Goal: Information Seeking & Learning: Learn about a topic

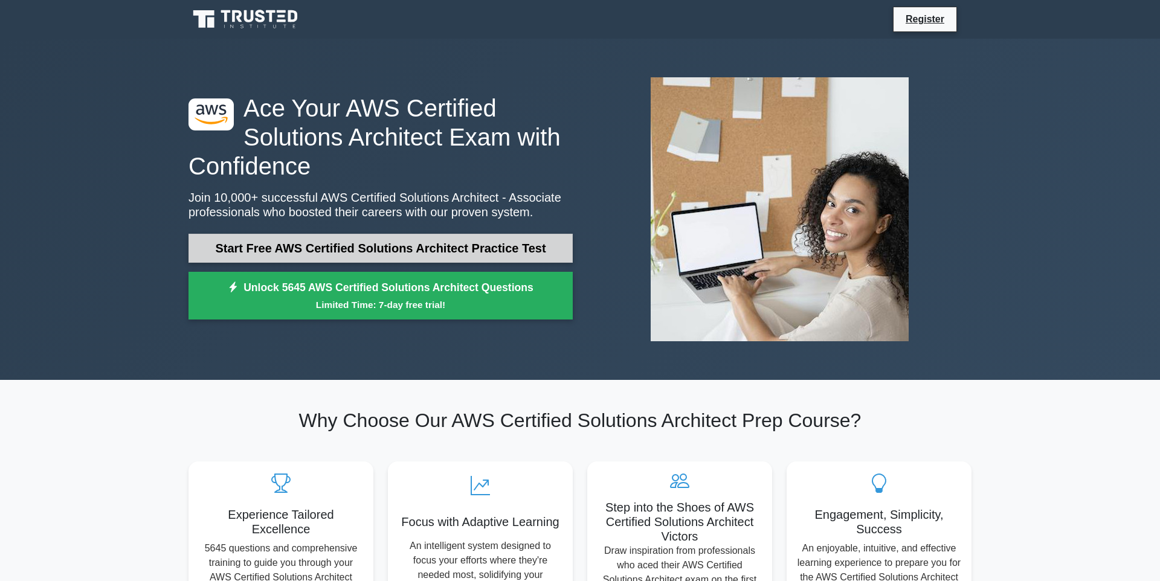
click at [292, 238] on link "Start Free AWS Certified Solutions Architect Practice Test" at bounding box center [380, 248] width 384 height 29
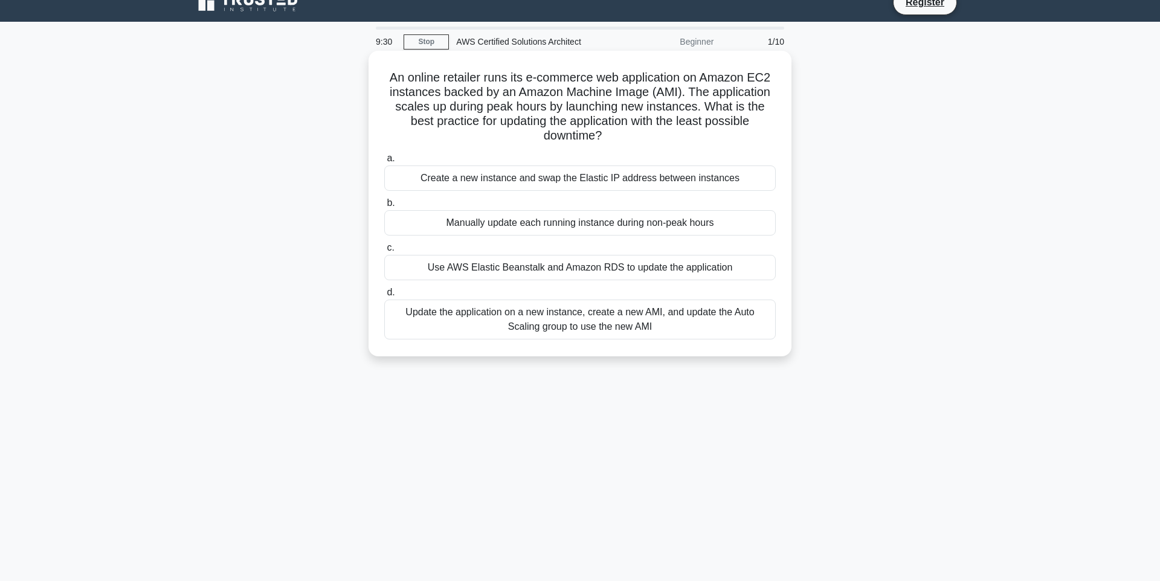
scroll to position [16, 0]
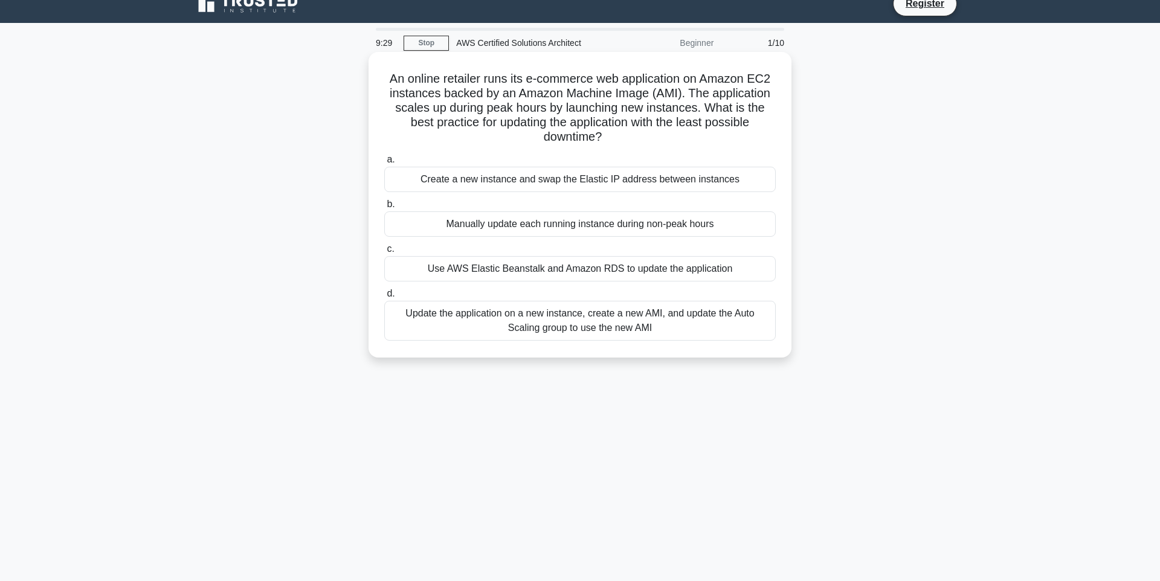
click at [681, 177] on div "Create a new instance and swap the Elastic IP address between instances" at bounding box center [579, 179] width 391 height 25
click at [384, 164] on input "a. Create a new instance and swap the Elastic IP address between instances" at bounding box center [384, 160] width 0 height 8
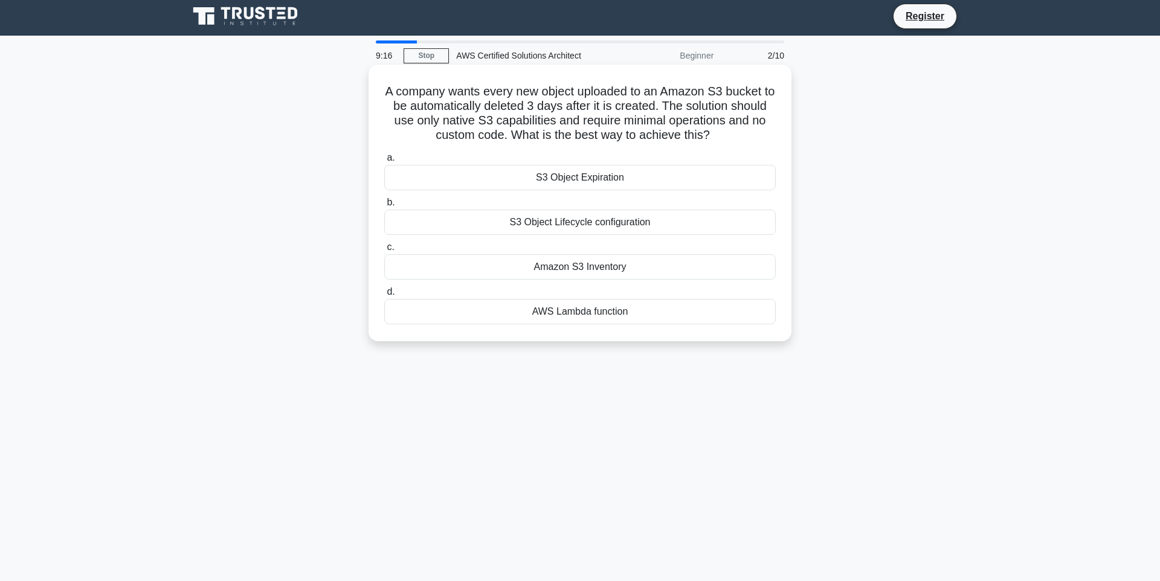
scroll to position [4, 0]
click at [696, 178] on div "S3 Object Expiration" at bounding box center [579, 176] width 391 height 25
click at [384, 161] on input "a. S3 Object Expiration" at bounding box center [384, 157] width 0 height 8
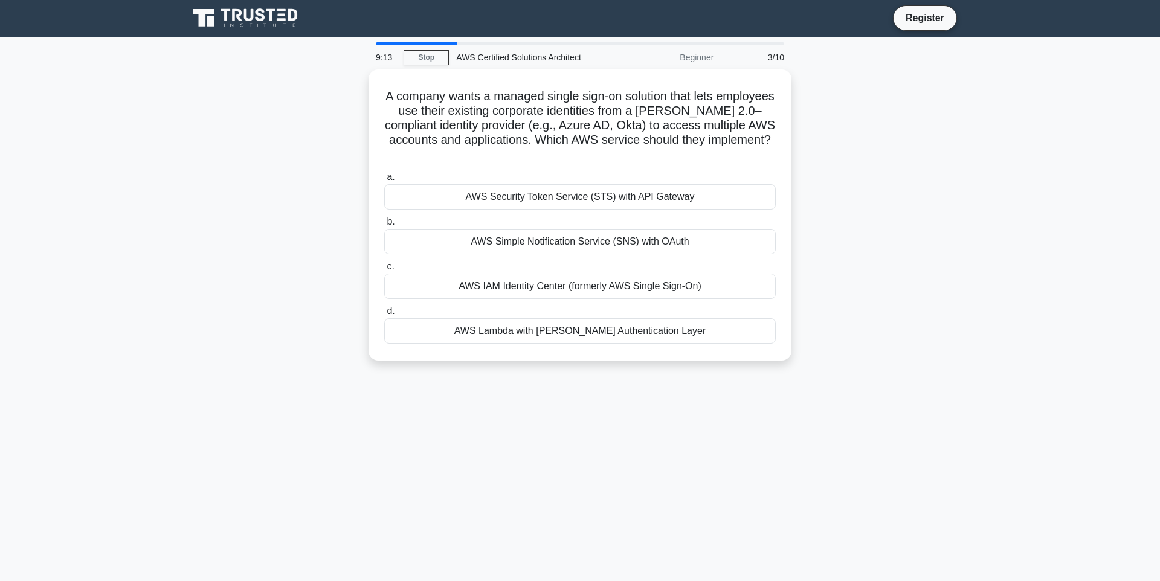
scroll to position [0, 0]
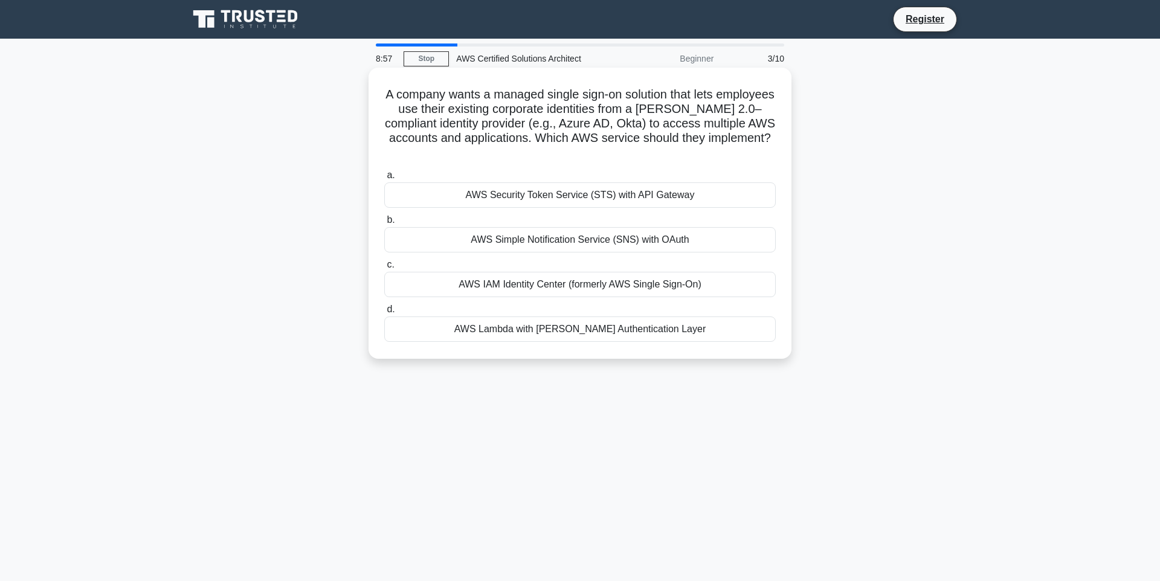
click at [592, 274] on div "AWS IAM Identity Center (formerly AWS Single Sign-On)" at bounding box center [579, 284] width 391 height 25
click at [384, 269] on input "c. AWS IAM Identity Center (formerly AWS Single Sign-On)" at bounding box center [384, 265] width 0 height 8
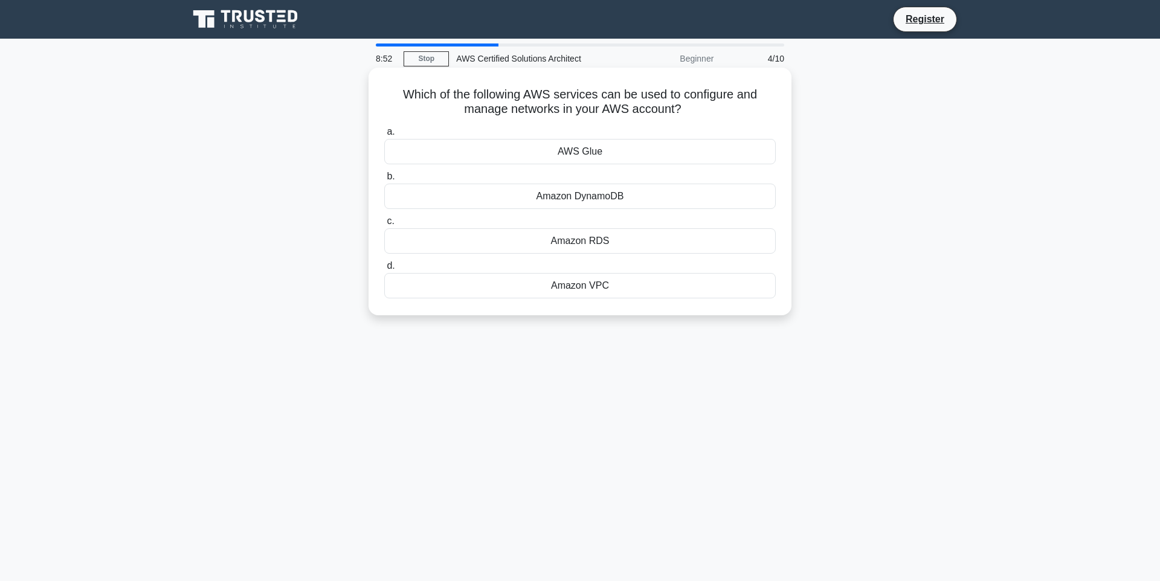
click at [571, 289] on div "Amazon VPC" at bounding box center [579, 285] width 391 height 25
click at [384, 270] on input "d. Amazon VPC" at bounding box center [384, 266] width 0 height 8
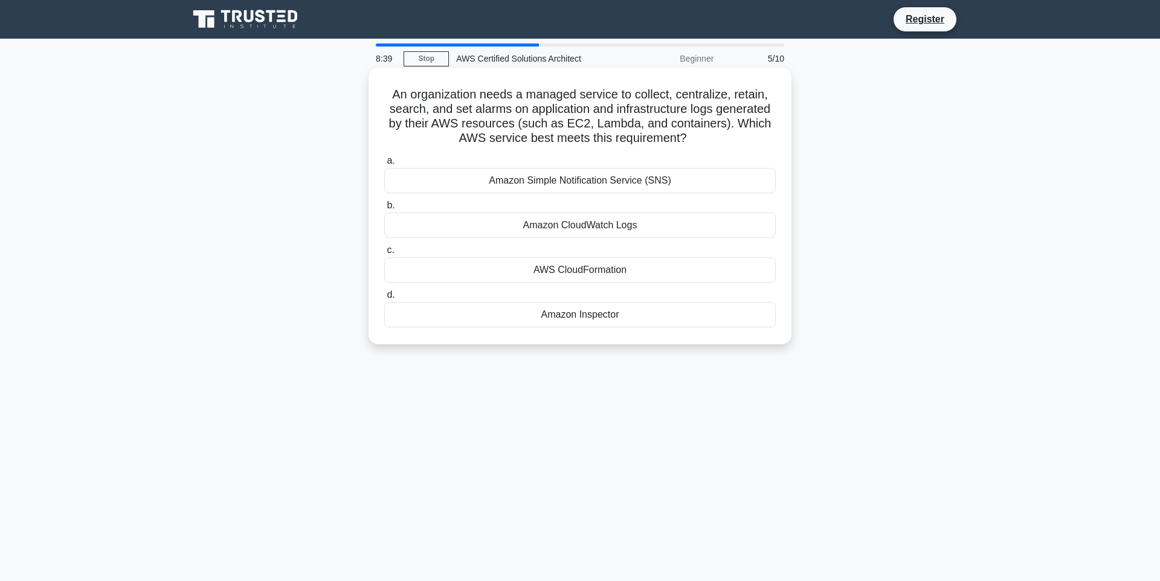
scroll to position [1, 0]
click at [621, 225] on div "Amazon CloudWatch Logs" at bounding box center [579, 224] width 391 height 25
click at [384, 209] on input "b. Amazon CloudWatch Logs" at bounding box center [384, 205] width 0 height 8
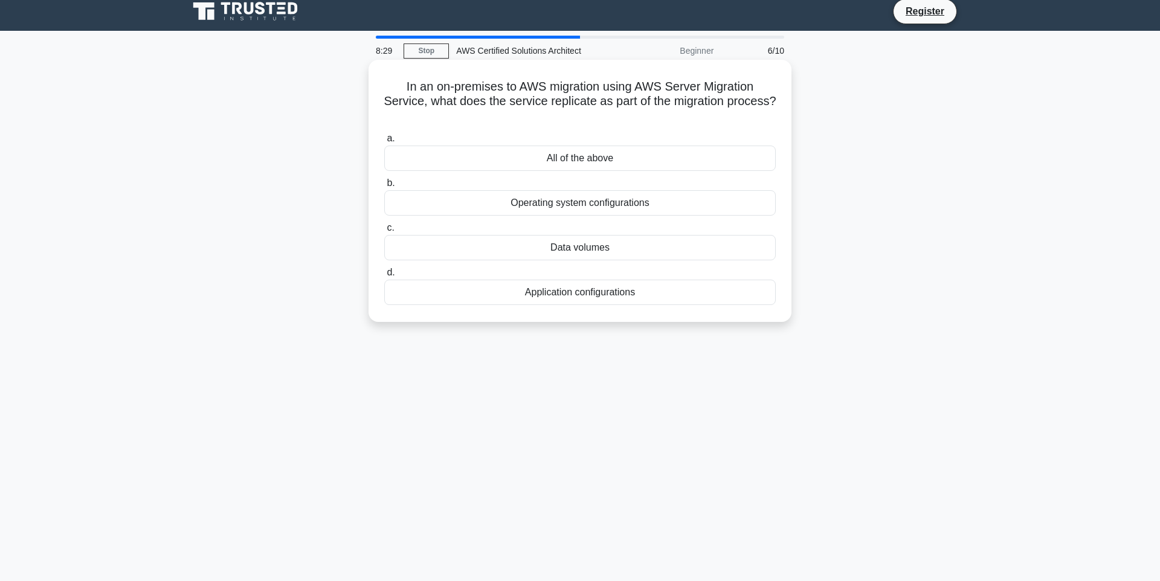
scroll to position [0, 0]
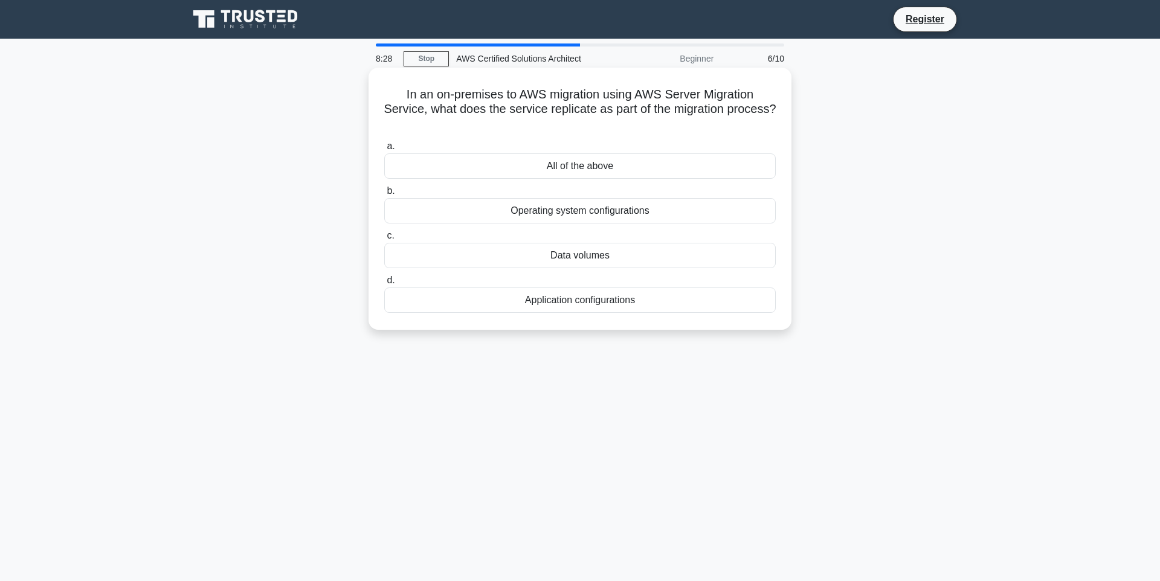
click at [649, 158] on div "All of the above" at bounding box center [579, 165] width 391 height 25
click at [384, 150] on input "a. All of the above" at bounding box center [384, 147] width 0 height 8
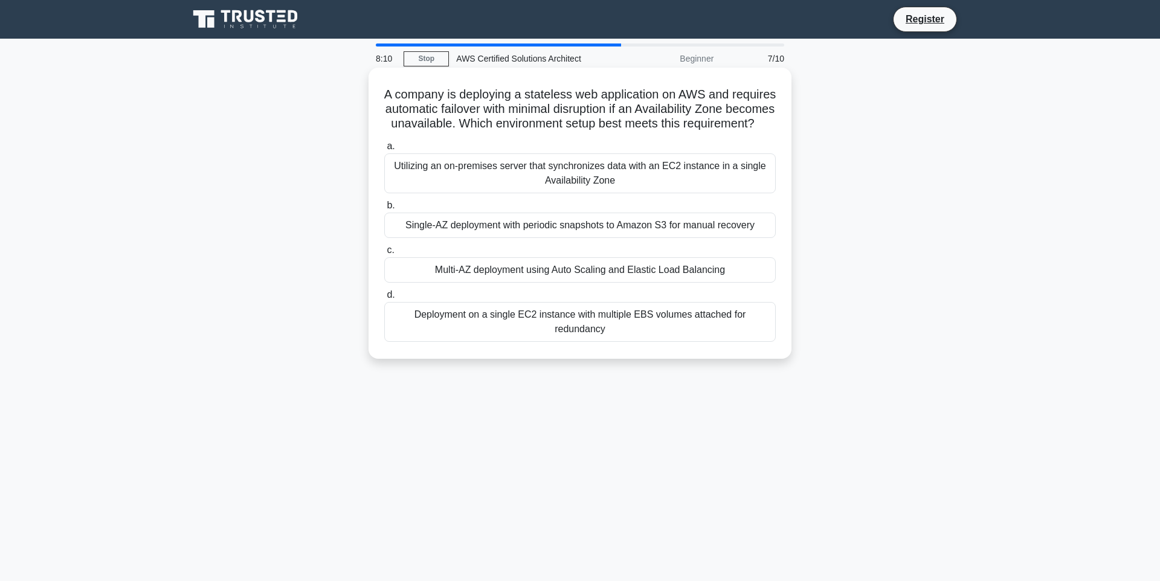
click at [503, 269] on div "Multi-AZ deployment using Auto Scaling and Elastic Load Balancing" at bounding box center [579, 269] width 391 height 25
click at [384, 254] on input "c. Multi-AZ deployment using Auto Scaling and Elastic Load Balancing" at bounding box center [384, 250] width 0 height 8
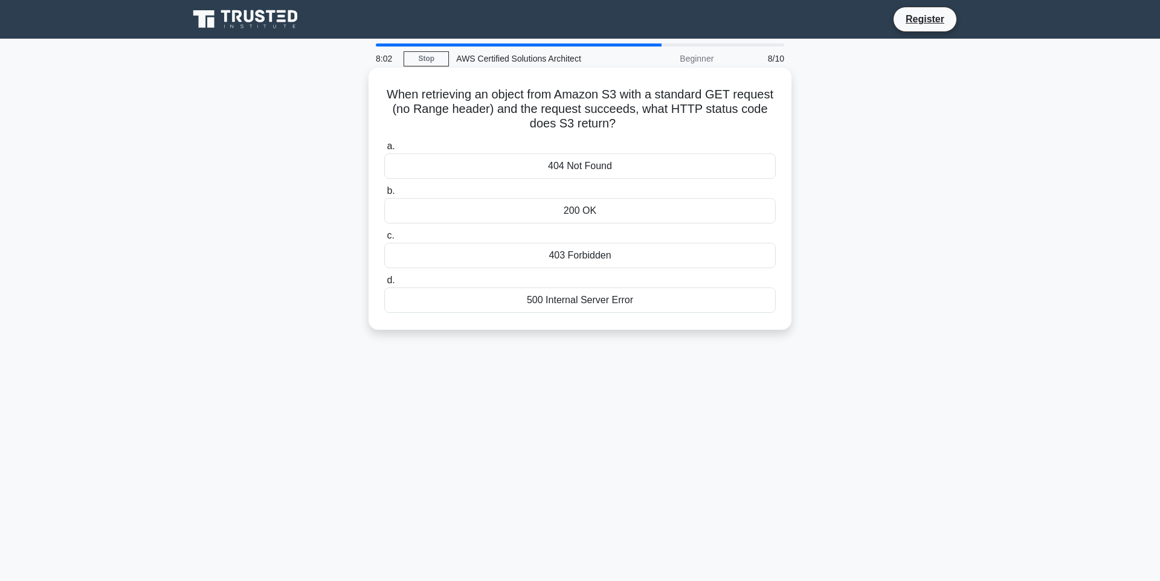
click at [512, 208] on div "200 OK" at bounding box center [579, 210] width 391 height 25
click at [384, 195] on input "b. 200 OK" at bounding box center [384, 191] width 0 height 8
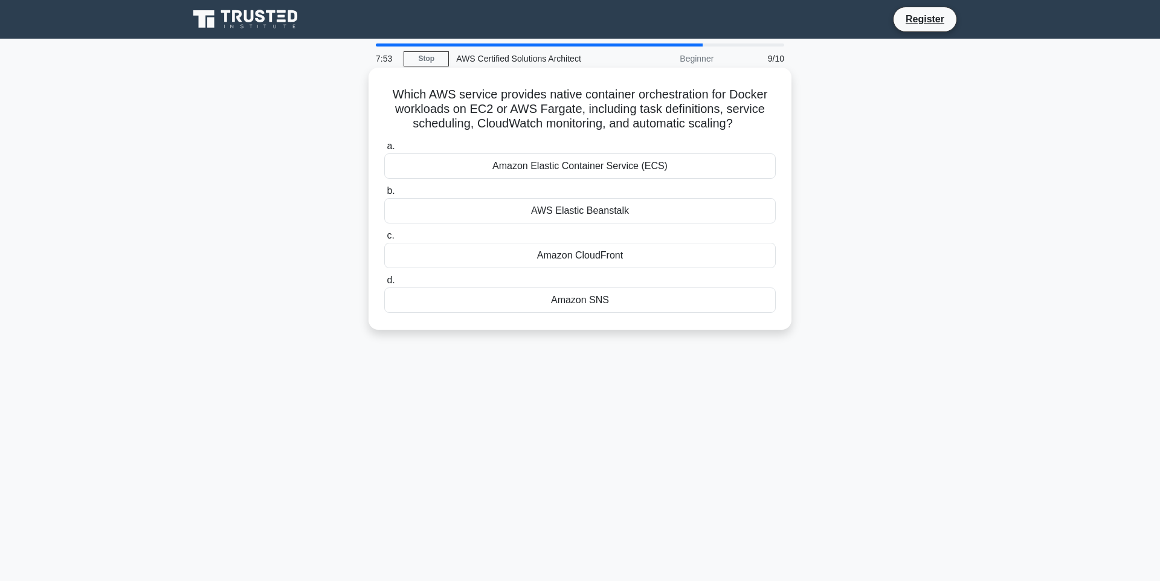
click at [581, 168] on div "Amazon Elastic Container Service (ECS)" at bounding box center [579, 165] width 391 height 25
click at [384, 150] on input "a. Amazon Elastic Container Service (ECS)" at bounding box center [384, 147] width 0 height 8
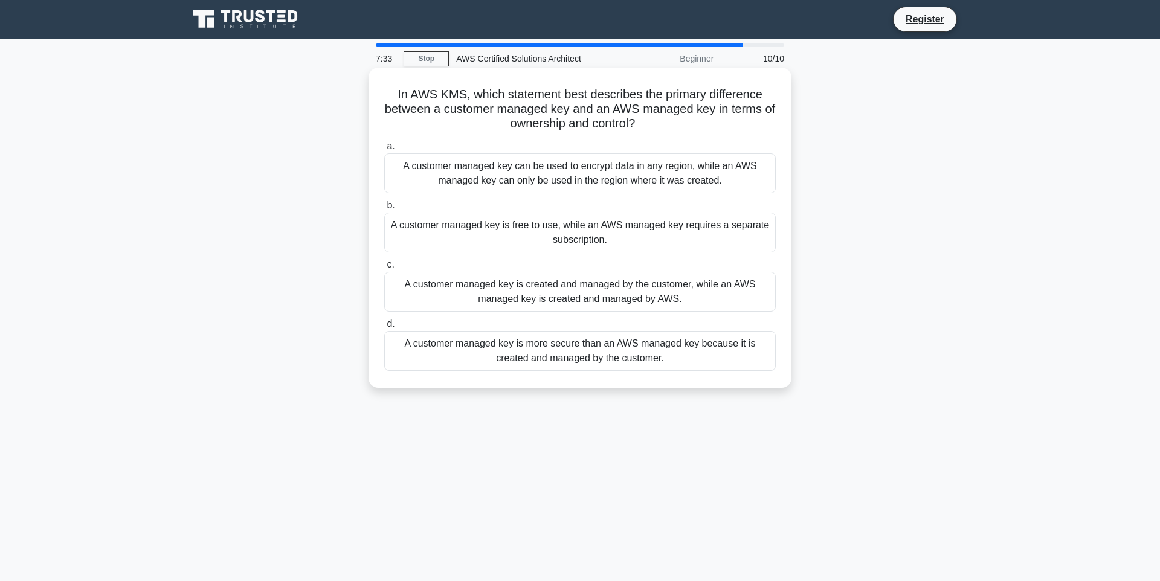
click at [526, 289] on div "A customer managed key is created and managed by the customer, while an AWS man…" at bounding box center [579, 292] width 391 height 40
click at [384, 269] on input "c. A customer managed key is created and managed by the customer, while an AWS …" at bounding box center [384, 265] width 0 height 8
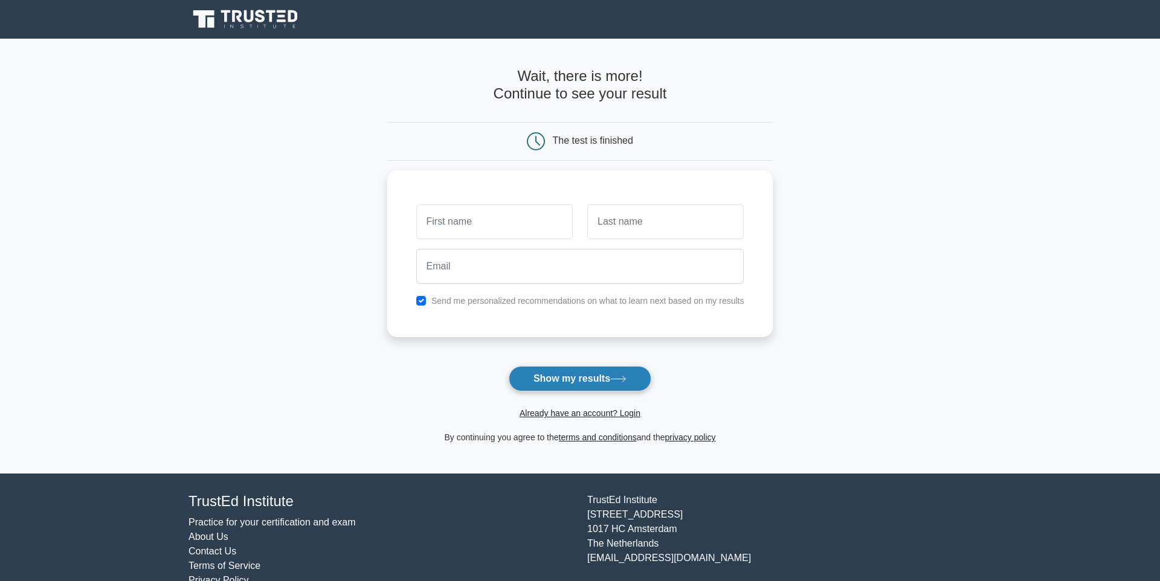
click at [521, 378] on button "Show my results" at bounding box center [580, 378] width 143 height 25
